Goal: Task Accomplishment & Management: Manage account settings

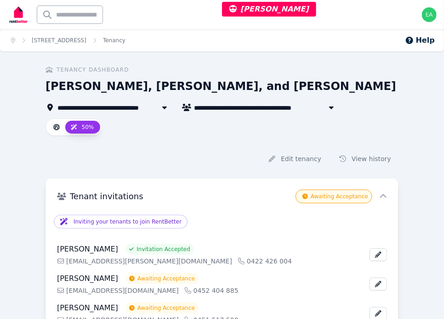
click at [377, 77] on div "**********" at bounding box center [221, 89] width 353 height 47
click at [86, 41] on link "[STREET_ADDRESS]" at bounding box center [59, 40] width 55 height 6
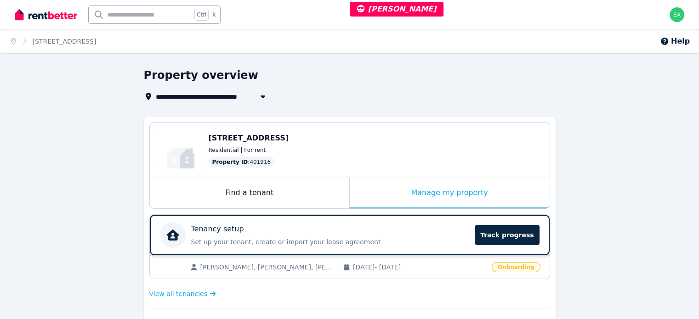
click at [406, 226] on div "Tenancy setup" at bounding box center [330, 229] width 278 height 11
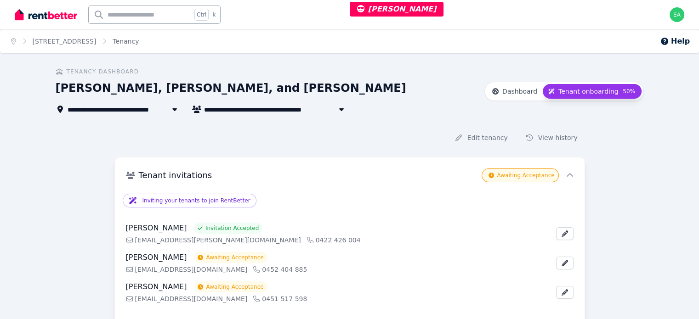
click at [364, 112] on div "**********" at bounding box center [267, 109] width 423 height 11
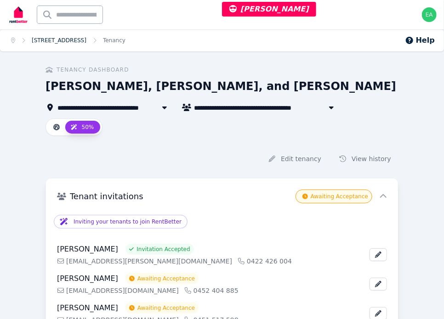
click at [54, 39] on link "[STREET_ADDRESS]" at bounding box center [59, 40] width 55 height 6
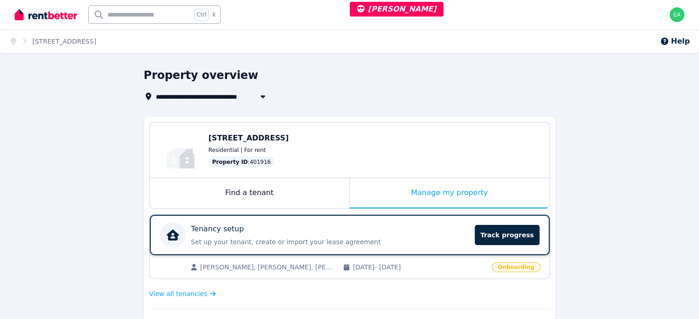
click at [423, 238] on p "Set up your tenant, create or import your lease agreement" at bounding box center [330, 241] width 278 height 9
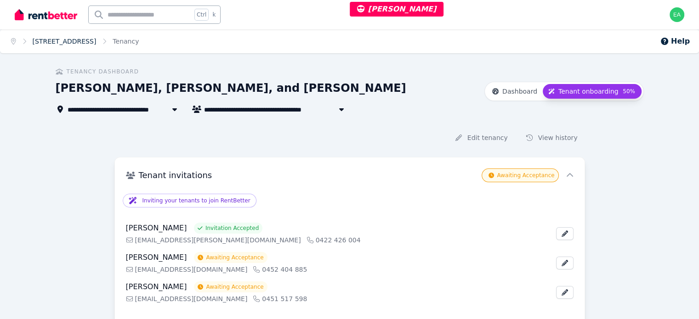
click at [68, 43] on link "[STREET_ADDRESS]" at bounding box center [65, 41] width 64 height 7
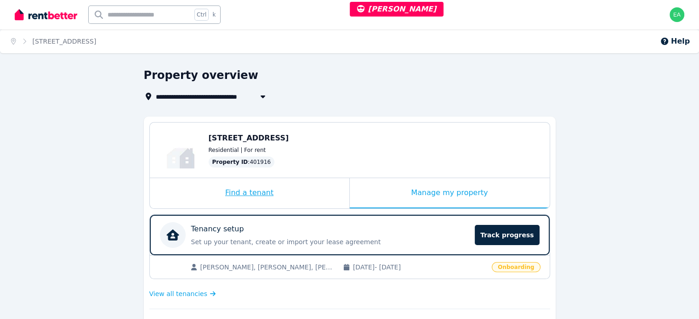
click at [310, 196] on div "Find a tenant" at bounding box center [249, 193] width 199 height 30
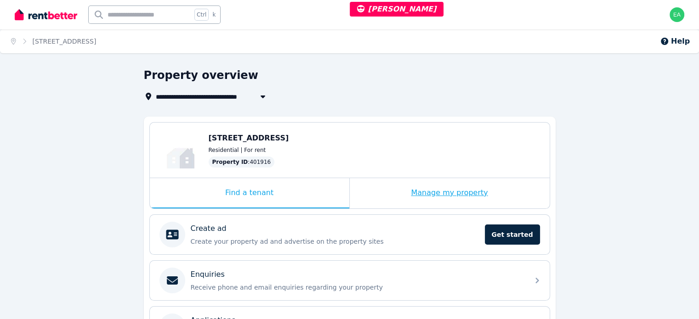
click at [379, 192] on div "Manage my property" at bounding box center [450, 193] width 200 height 30
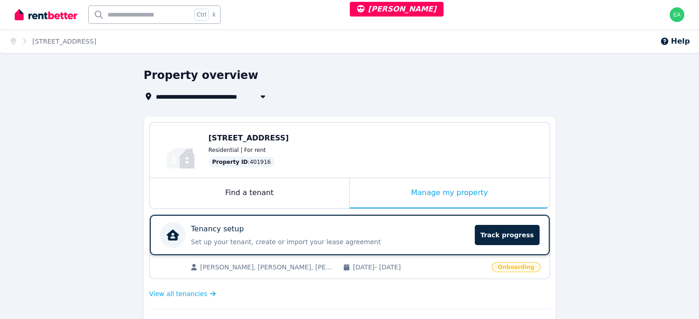
click at [390, 232] on div "Tenancy setup" at bounding box center [330, 229] width 278 height 11
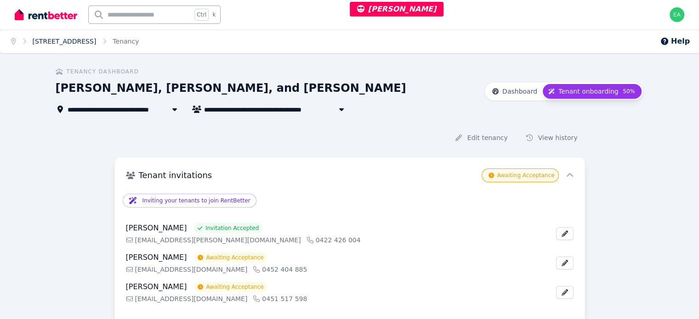
click at [96, 42] on link "[STREET_ADDRESS]" at bounding box center [65, 41] width 64 height 7
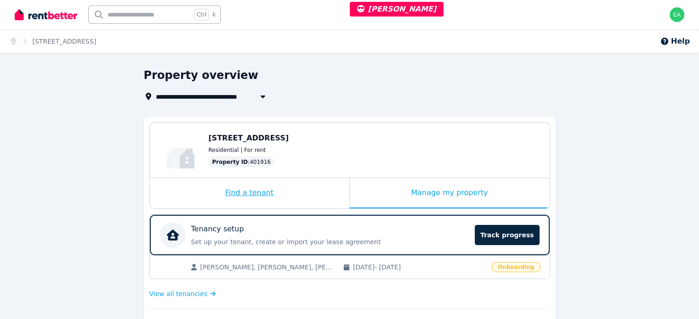
click at [306, 192] on div "Find a tenant" at bounding box center [249, 193] width 199 height 30
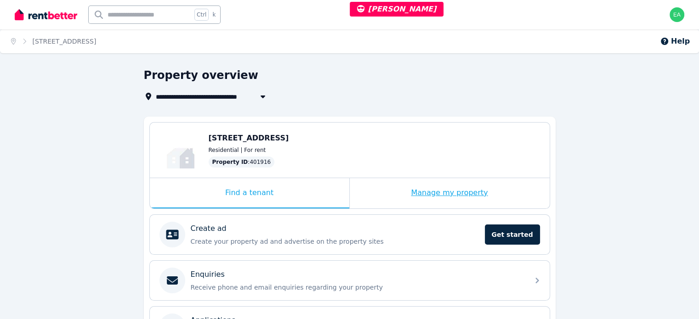
click at [392, 192] on div "Manage my property" at bounding box center [450, 193] width 200 height 30
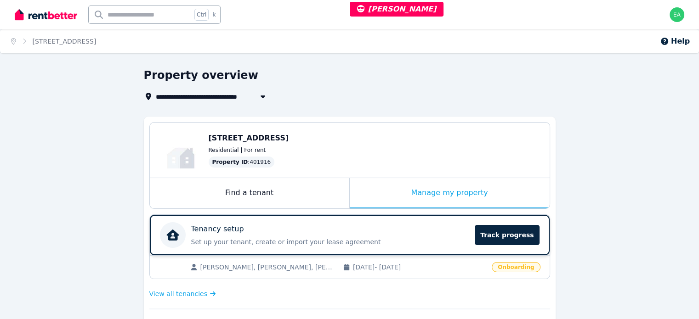
click at [421, 233] on div "Tenancy setup" at bounding box center [330, 229] width 278 height 11
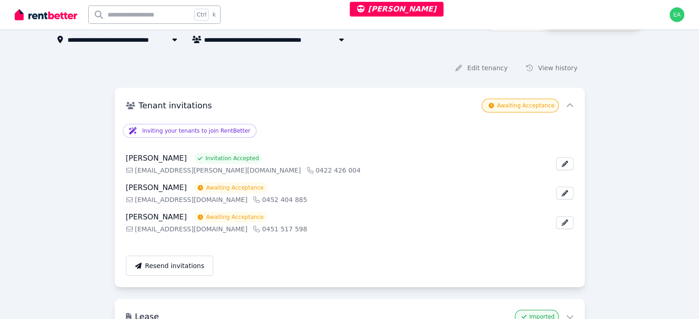
scroll to position [254, 0]
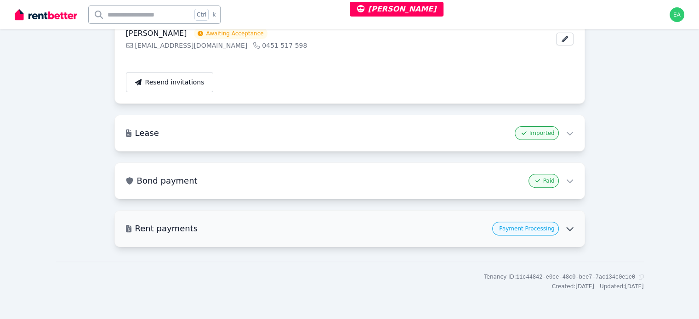
click at [401, 225] on h3 "Rent payments" at bounding box center [312, 228] width 354 height 13
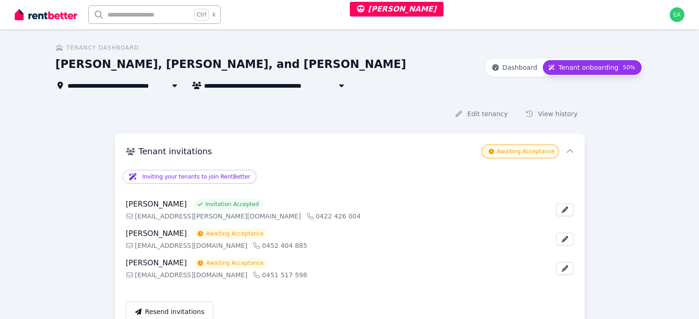
scroll to position [0, 0]
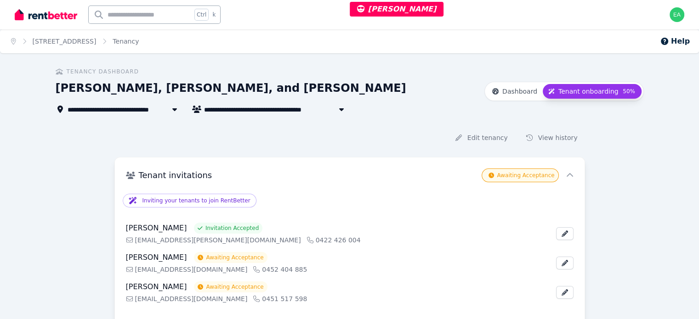
click at [60, 36] on ol "Home [STREET_ADDRESS]" at bounding box center [75, 41] width 150 height 24
click at [63, 38] on link "[STREET_ADDRESS]" at bounding box center [65, 41] width 64 height 7
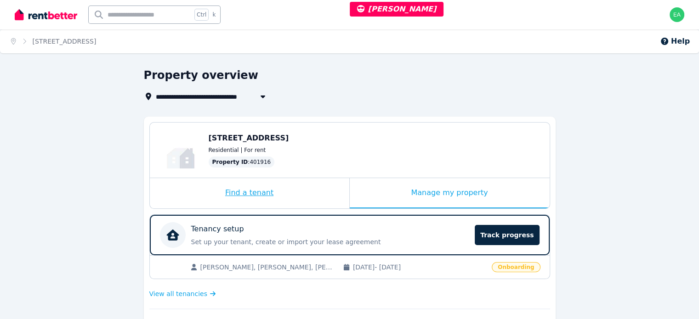
click at [302, 194] on div "Find a tenant" at bounding box center [249, 193] width 199 height 30
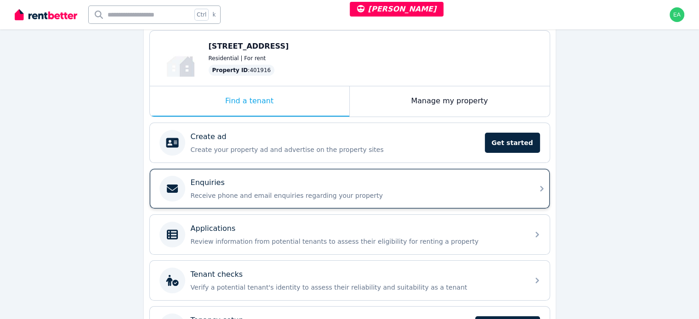
scroll to position [138, 0]
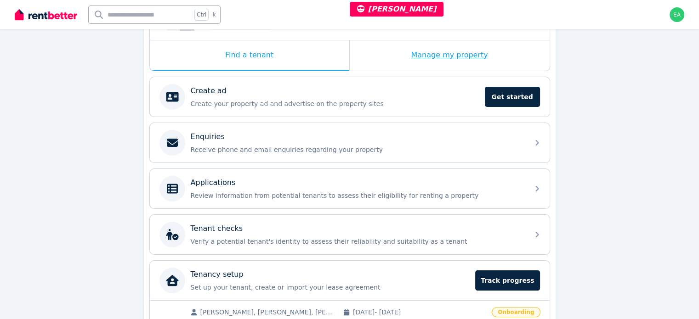
click at [389, 59] on div "Manage my property" at bounding box center [450, 55] width 200 height 30
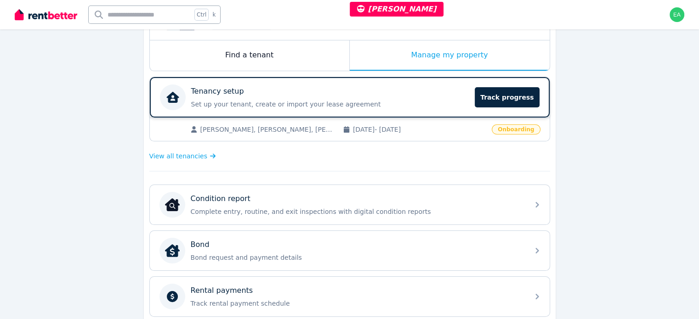
click at [395, 92] on div "Tenancy setup" at bounding box center [330, 91] width 278 height 11
